Goal: Task Accomplishment & Management: Use online tool/utility

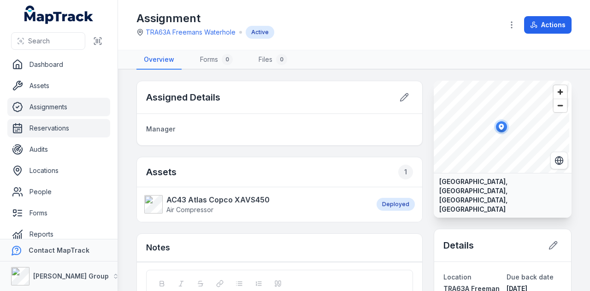
click at [72, 121] on link "Reservations" at bounding box center [58, 128] width 103 height 18
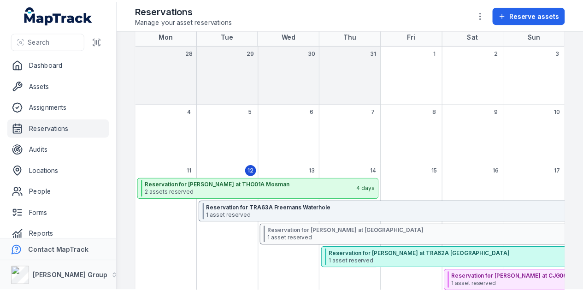
scroll to position [138, 0]
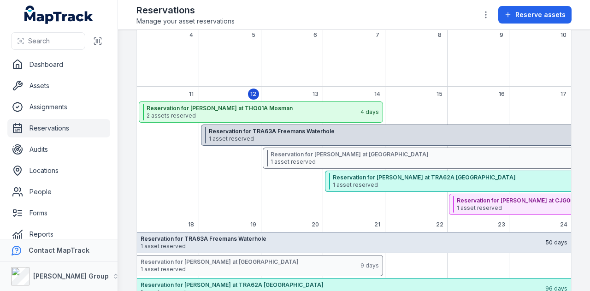
click at [269, 142] on div "Reservation for TRA63A Freemans Waterhole 1 asset reserved 50 days" at bounding box center [417, 134] width 432 height 21
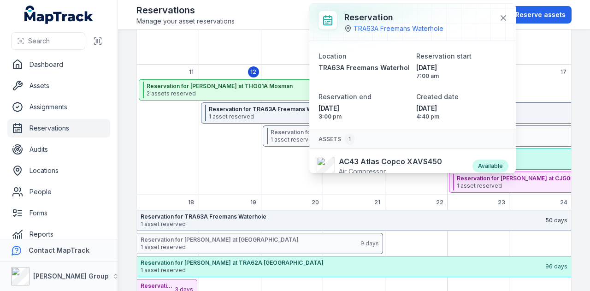
scroll to position [92, 0]
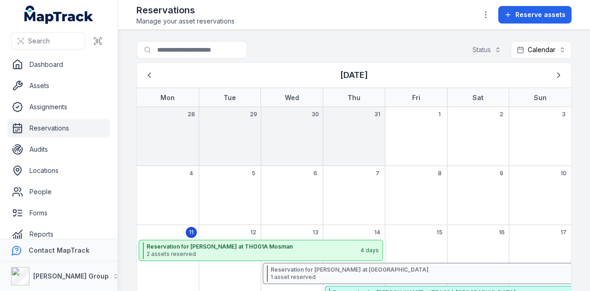
scroll to position [92, 0]
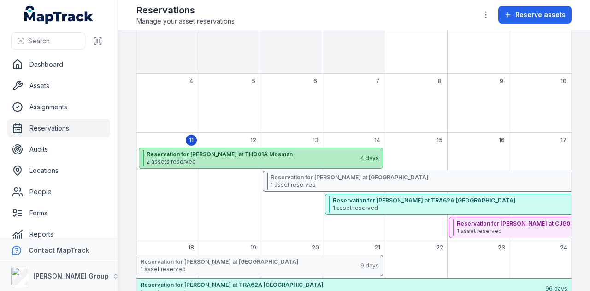
click at [247, 151] on strong "Reservation for [PERSON_NAME] at THO01A Mosman" at bounding box center [252, 154] width 213 height 7
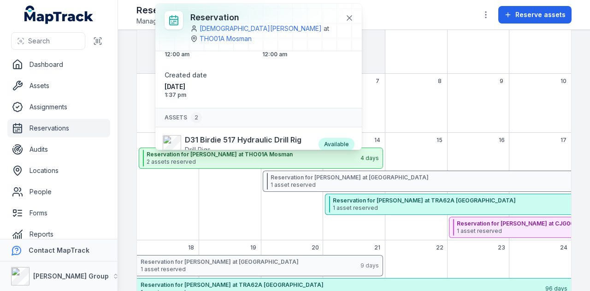
scroll to position [57, 0]
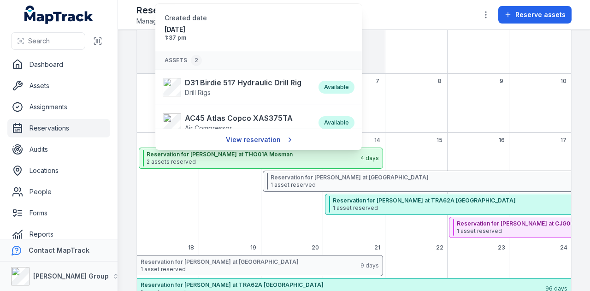
click at [239, 135] on link "View reservation" at bounding box center [259, 140] width 78 height 18
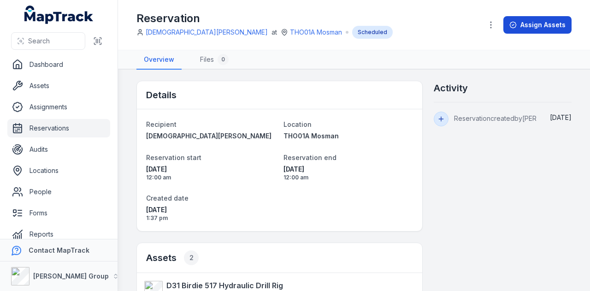
click at [546, 27] on button "Assign Assets" at bounding box center [537, 25] width 68 height 18
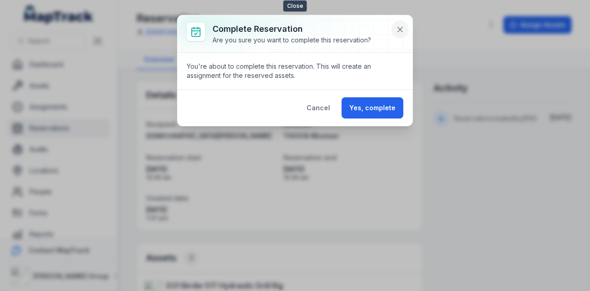
click at [403, 24] on button at bounding box center [400, 30] width 18 height 18
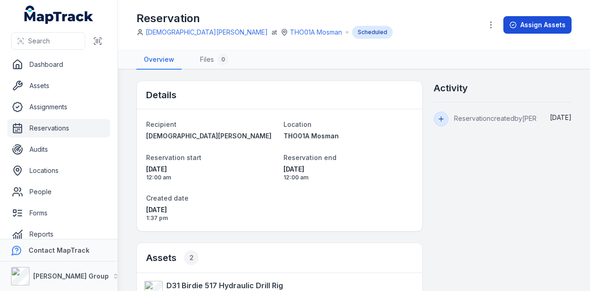
click at [536, 26] on button "Assign Assets" at bounding box center [537, 25] width 68 height 18
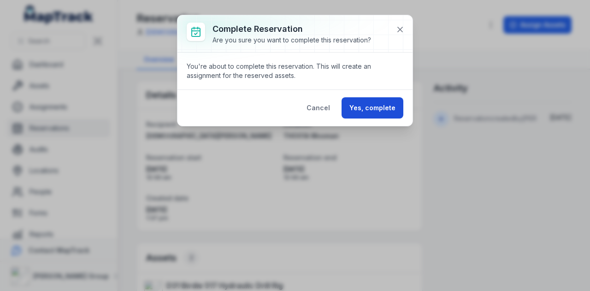
click at [378, 111] on button "Yes, complete" at bounding box center [372, 107] width 62 height 21
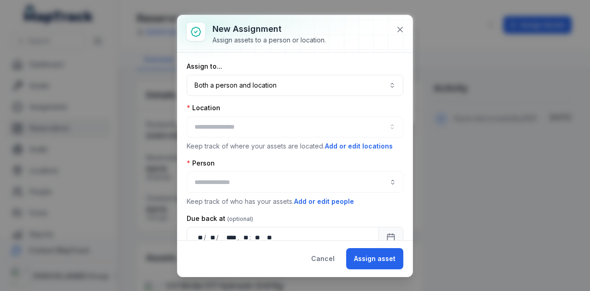
type input "**********"
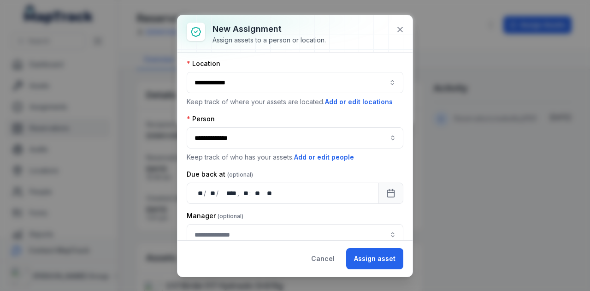
scroll to position [74, 0]
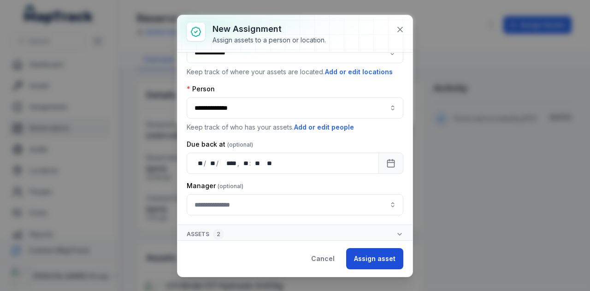
click at [373, 259] on button "Assign asset" at bounding box center [374, 258] width 57 height 21
